Goal: Task Accomplishment & Management: Manage account settings

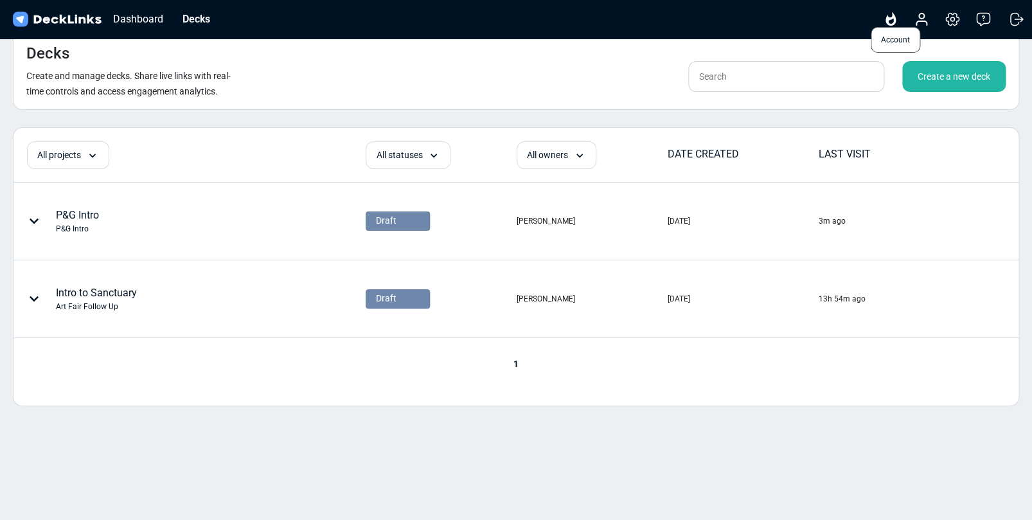
click at [922, 21] on icon at bounding box center [921, 23] width 10 height 4
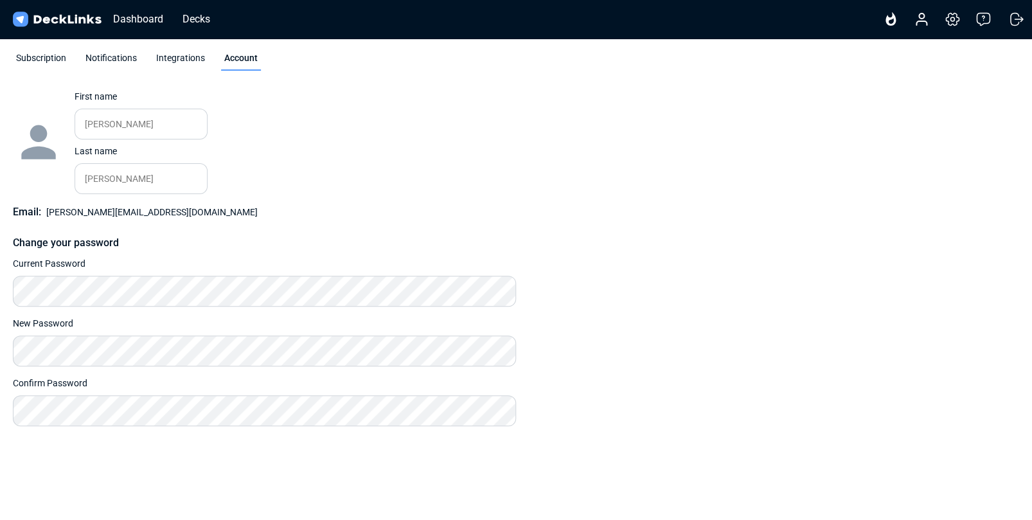
click at [24, 60] on div "Subscription" at bounding box center [41, 60] width 57 height 19
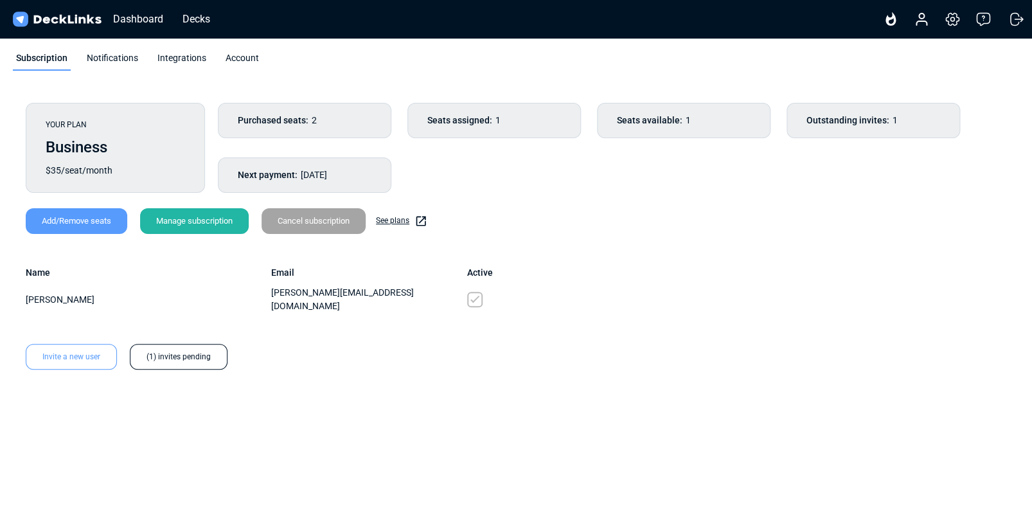
click at [170, 346] on div "(1) invites pending" at bounding box center [179, 357] width 98 height 26
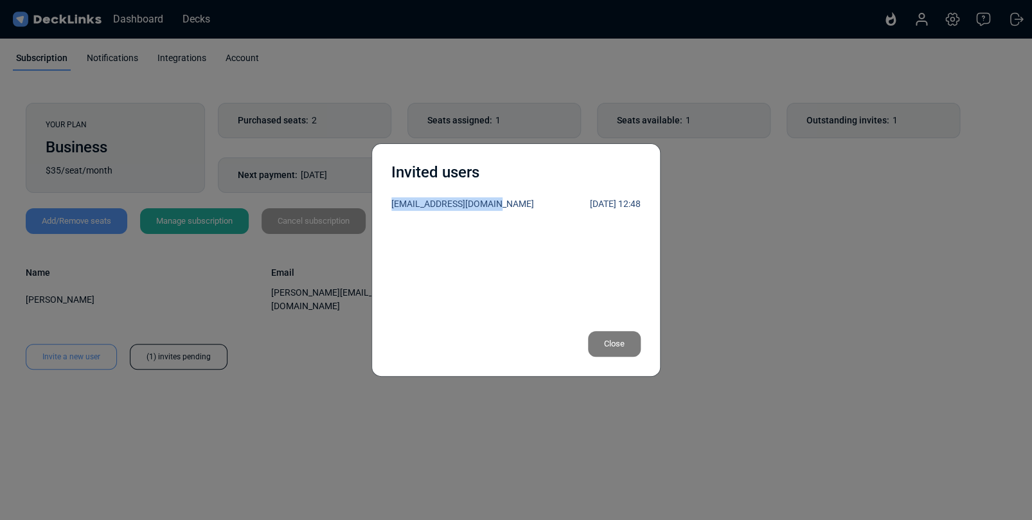
drag, startPoint x: 490, startPoint y: 204, endPoint x: 389, endPoint y: 206, distance: 101.6
click at [391, 206] on div "[EMAIL_ADDRESS][DOMAIN_NAME] [DATE] 12:48" at bounding box center [515, 261] width 249 height 129
copy div "[EMAIL_ADDRESS][DOMAIN_NAME]"
click at [561, 314] on div "[EMAIL_ADDRESS][DOMAIN_NAME] [DATE] 12:48" at bounding box center [515, 261] width 249 height 129
